Goal: Task Accomplishment & Management: Use online tool/utility

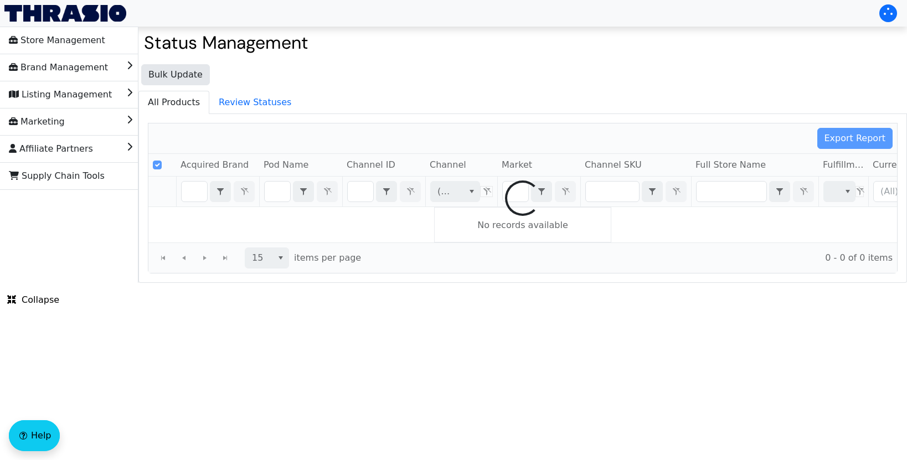
click at [589, 189] on div at bounding box center [522, 198] width 749 height 150
checkbox input "false"
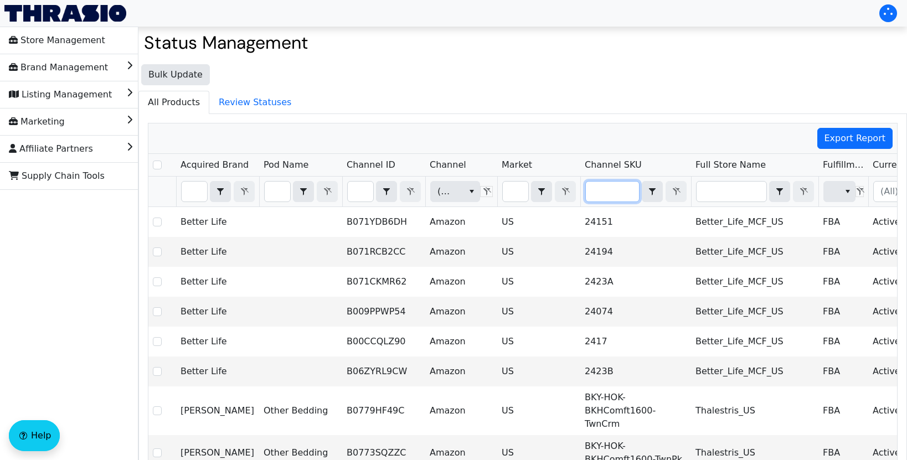
click at [604, 196] on input "Filter" at bounding box center [612, 192] width 53 height 20
type input "GTP-SPO-IcPck-NDL3Hn"
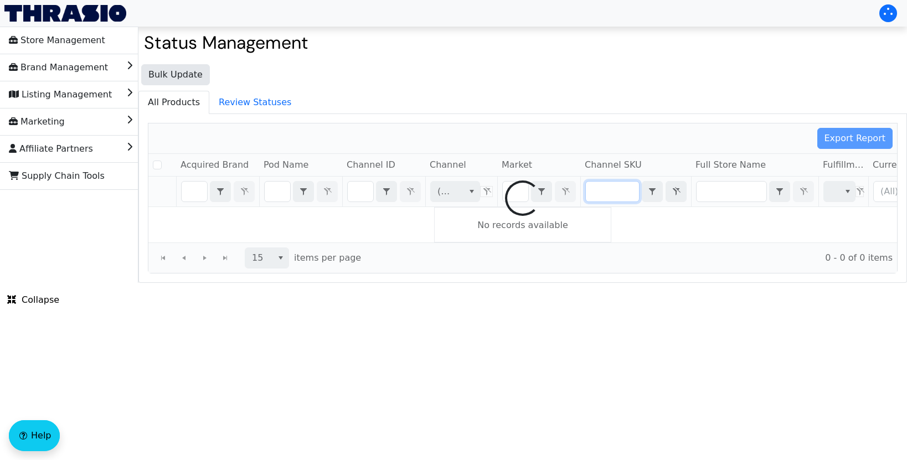
checkbox input "false"
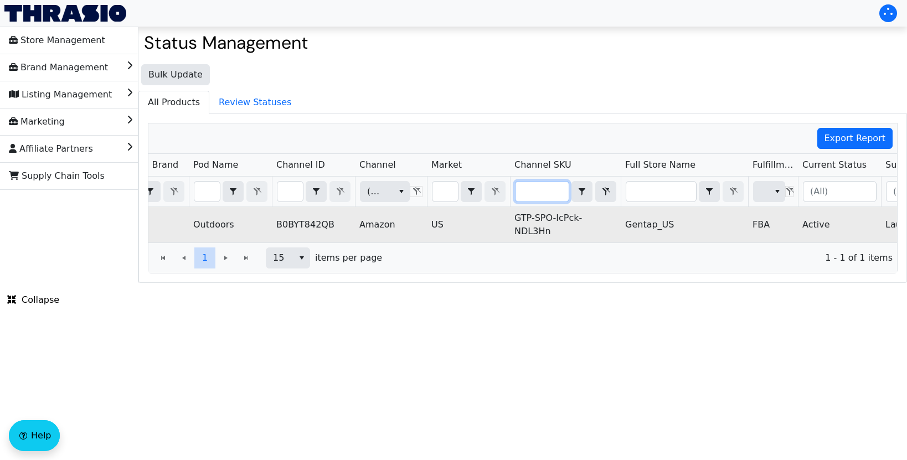
scroll to position [0, 253]
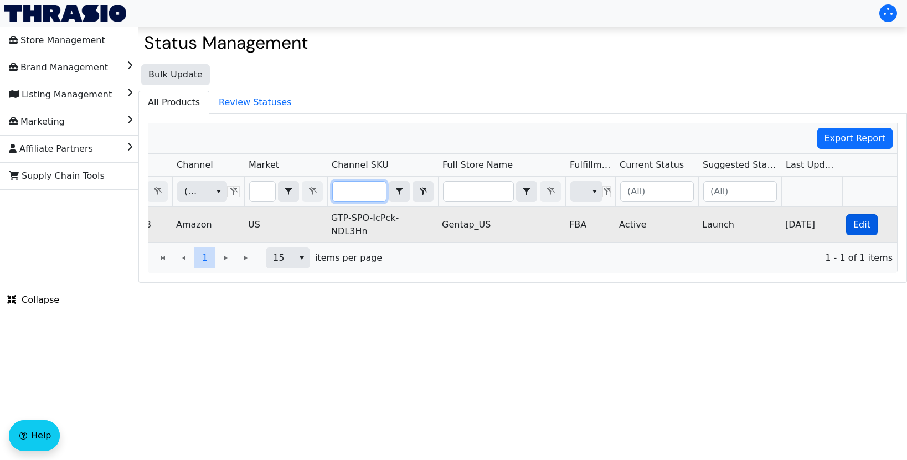
type input "GTP-SPO-IcPck-NDL3Hn"
click at [855, 224] on span "Edit" at bounding box center [861, 224] width 17 height 13
checkbox input "true"
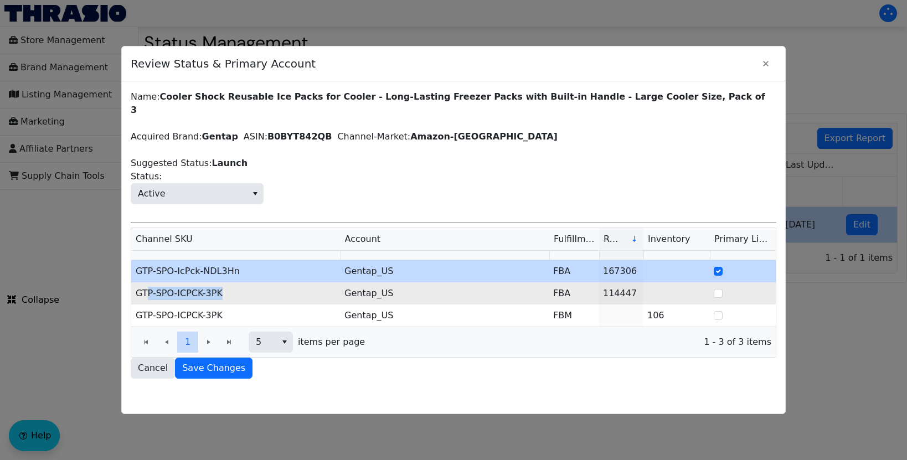
drag, startPoint x: 224, startPoint y: 280, endPoint x: 147, endPoint y: 280, distance: 77.5
click at [147, 282] on td "GTP-SPO-ICPCK-3PK" at bounding box center [235, 293] width 209 height 22
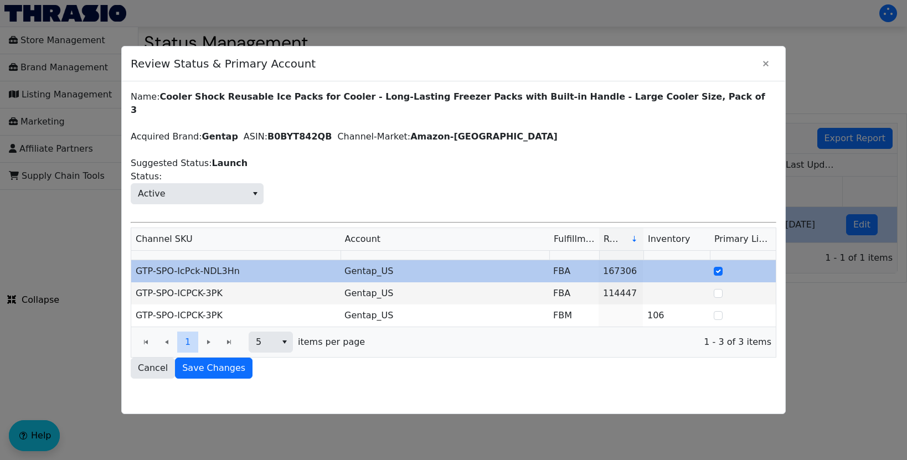
click at [239, 263] on td "GTP-SPO-IcPck-NDL3Hn" at bounding box center [235, 271] width 209 height 22
drag, startPoint x: 241, startPoint y: 262, endPoint x: 136, endPoint y: 260, distance: 105.2
click at [136, 260] on td "GTP-SPO-IcPck-NDL3Hn" at bounding box center [235, 271] width 209 height 22
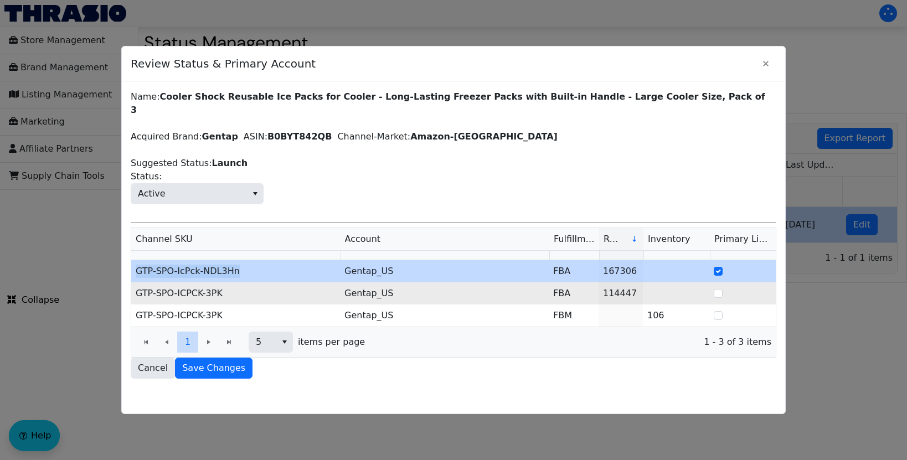
copy td "GTP-SPO-IcPck-NDL3Hn"
